Goal: Information Seeking & Learning: Check status

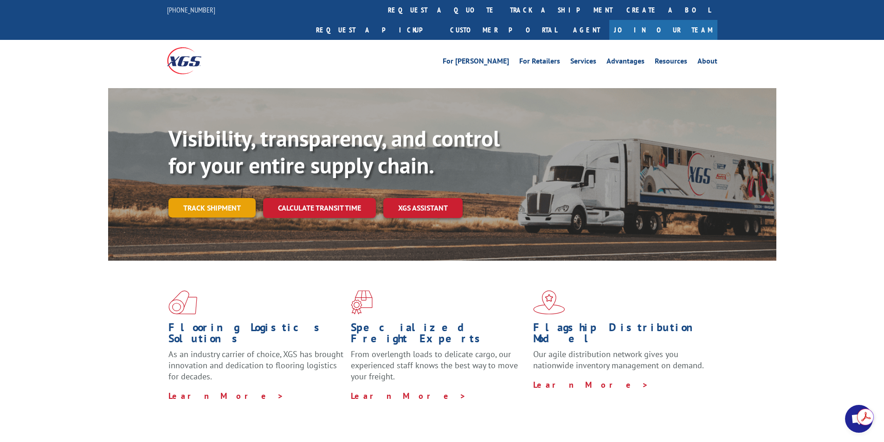
click at [222, 198] on link "Track shipment" at bounding box center [211, 207] width 87 height 19
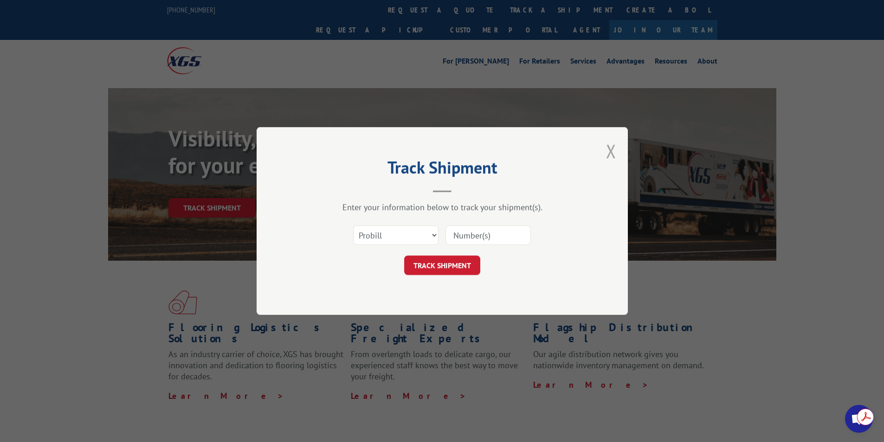
click at [610, 152] on button "Close modal" at bounding box center [611, 151] width 10 height 25
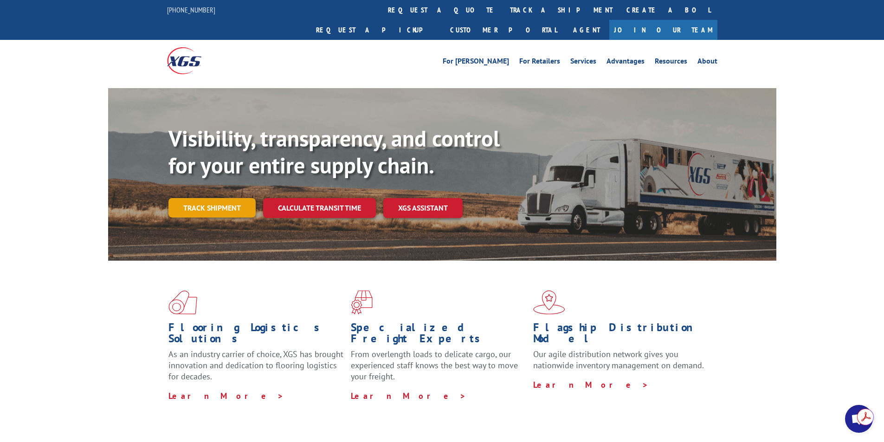
click at [234, 198] on link "Track shipment" at bounding box center [211, 207] width 87 height 19
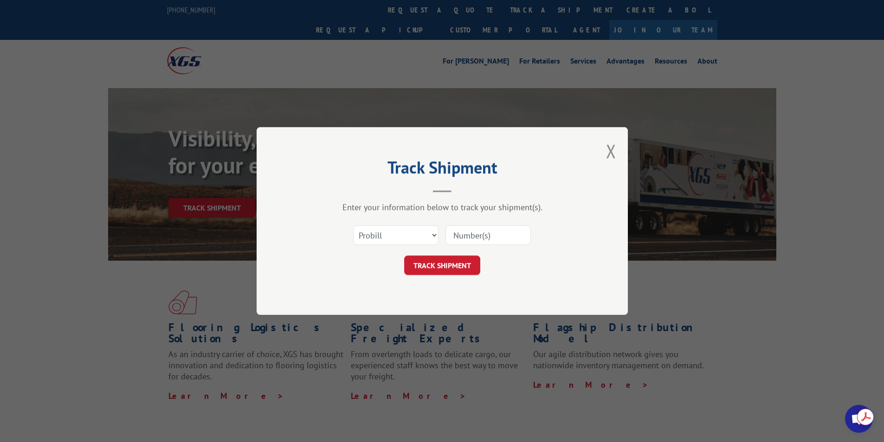
click at [490, 239] on input at bounding box center [488, 235] width 85 height 19
paste input "17402715"
type input "17402715"
click at [447, 263] on button "TRACK SHIPMENT" at bounding box center [442, 265] width 76 height 19
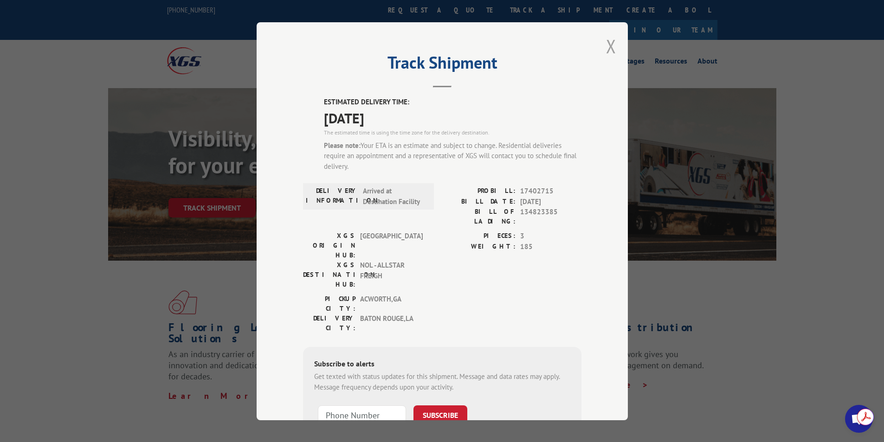
click at [610, 52] on button "Close modal" at bounding box center [611, 46] width 10 height 25
